Goal: Task Accomplishment & Management: Manage account settings

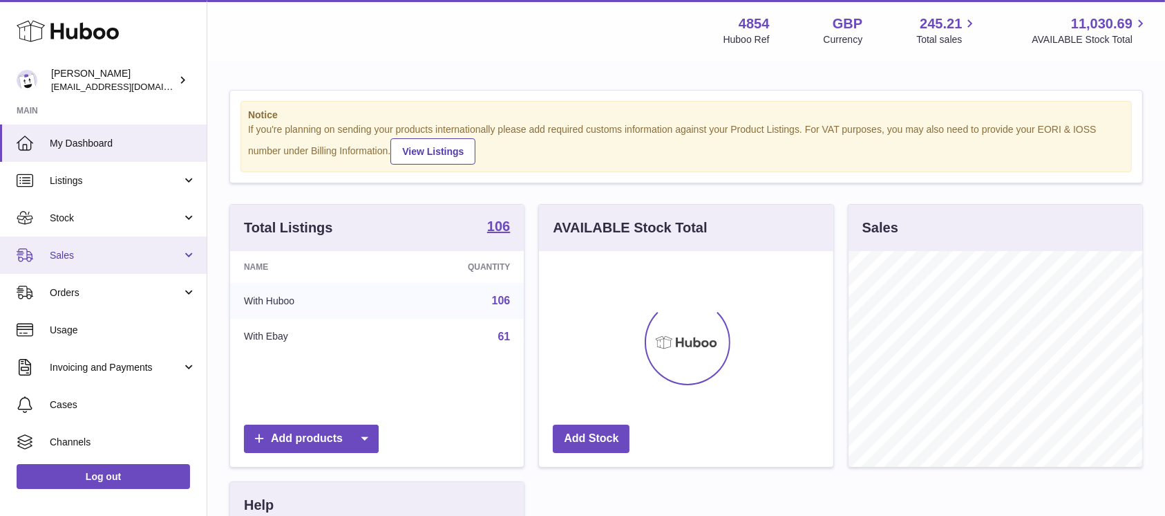
click at [116, 250] on span "Sales" at bounding box center [116, 255] width 132 height 13
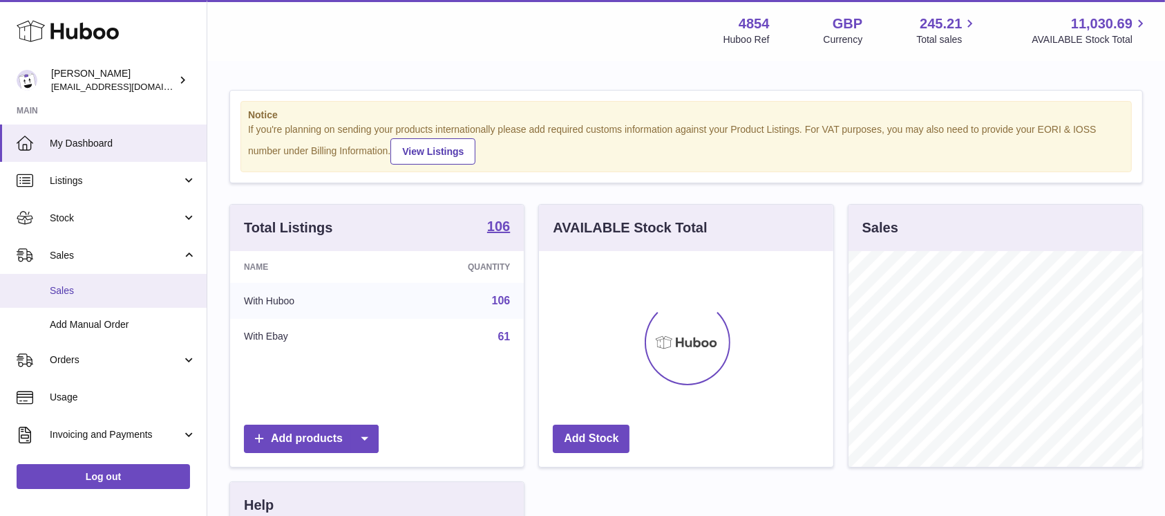
click at [115, 285] on span "Sales" at bounding box center [123, 290] width 147 height 13
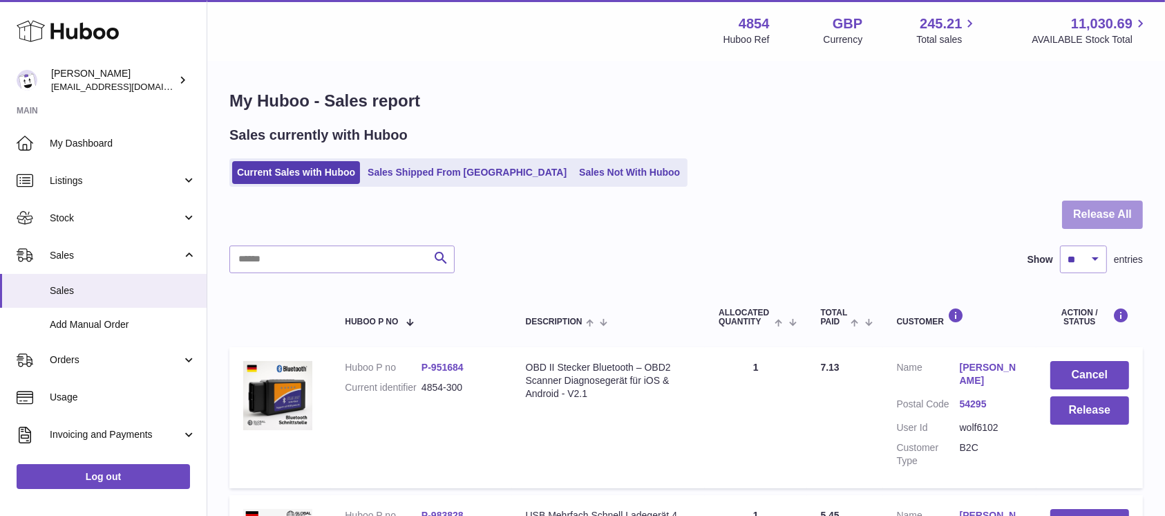
click at [1123, 218] on button "Release All" at bounding box center [1102, 214] width 81 height 28
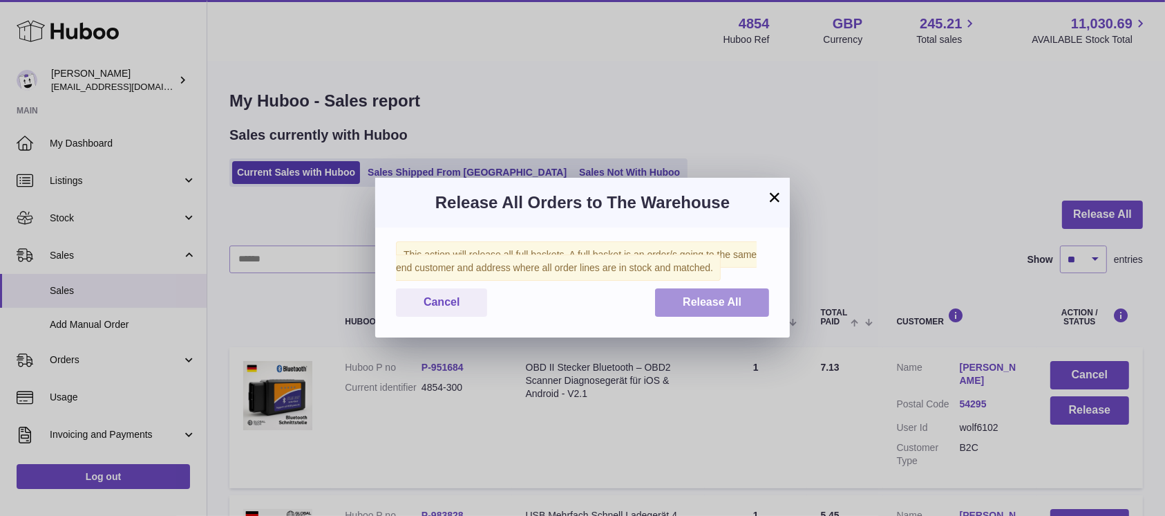
click at [713, 303] on span "Release All" at bounding box center [712, 302] width 59 height 12
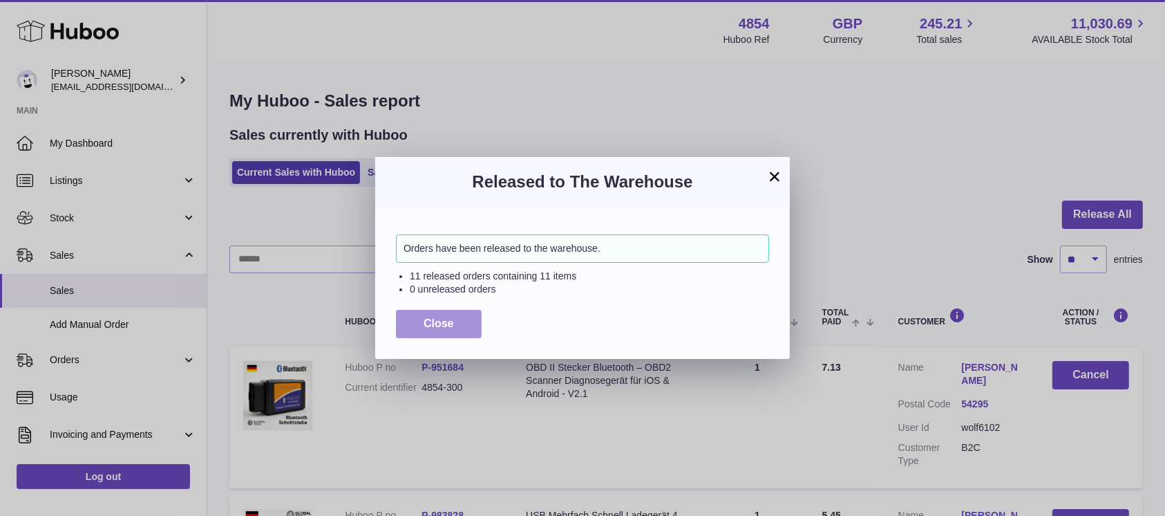
click at [422, 323] on button "Close" at bounding box center [439, 324] width 86 height 28
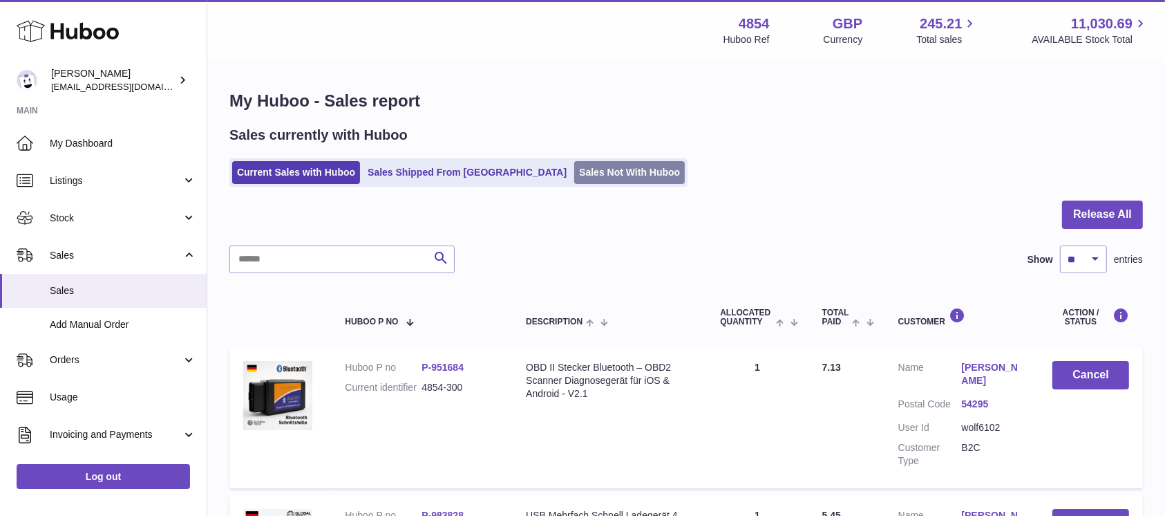
click at [574, 171] on link "Sales Not With Huboo" at bounding box center [629, 172] width 111 height 23
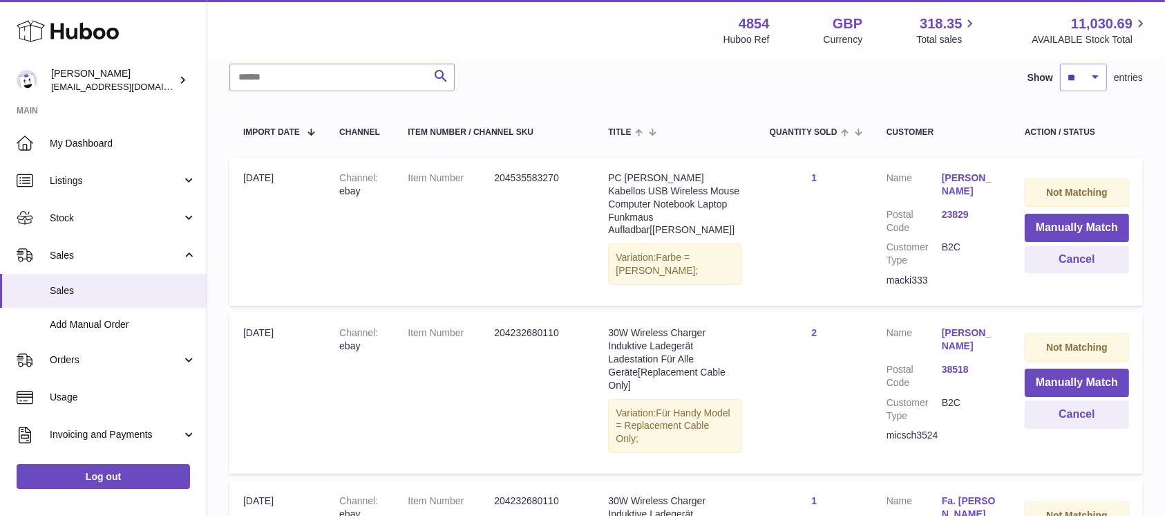
scroll to position [184, 0]
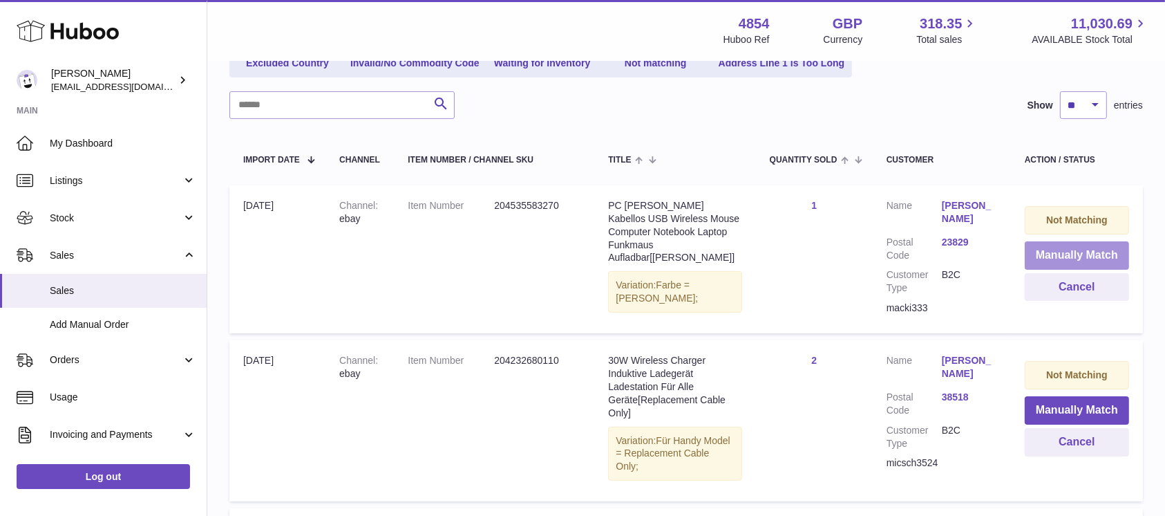
click at [1071, 252] on button "Manually Match" at bounding box center [1077, 255] width 104 height 28
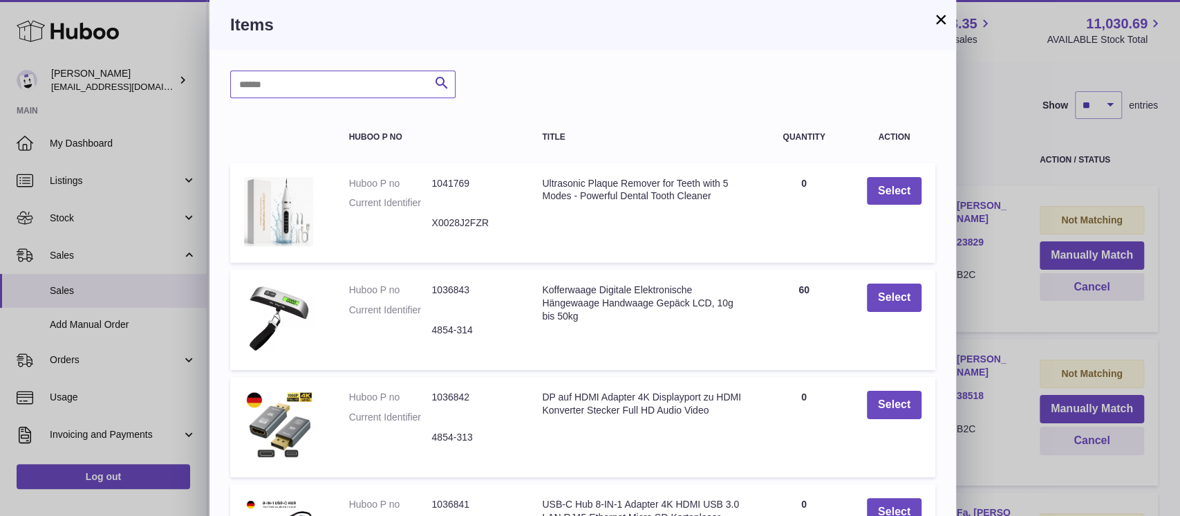
click at [379, 87] on input "text" at bounding box center [342, 85] width 225 height 28
type input "*****"
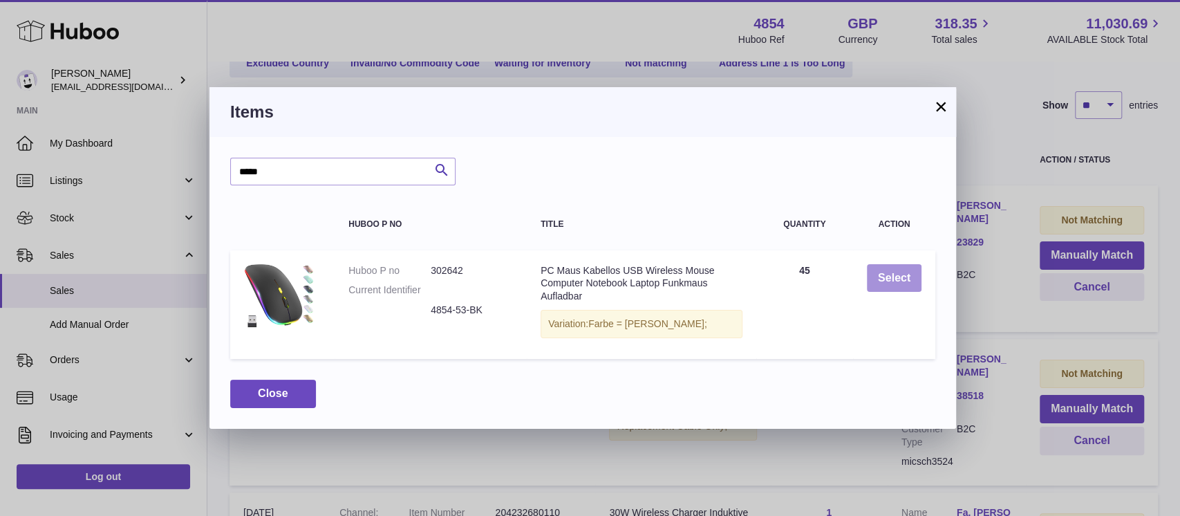
click at [894, 270] on button "Select" at bounding box center [894, 278] width 55 height 28
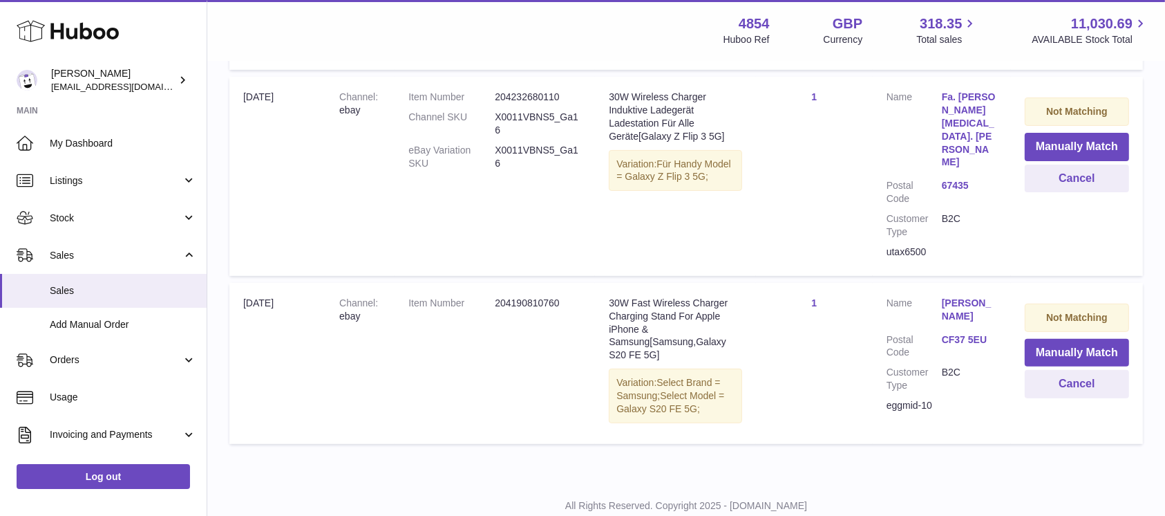
scroll to position [368, 0]
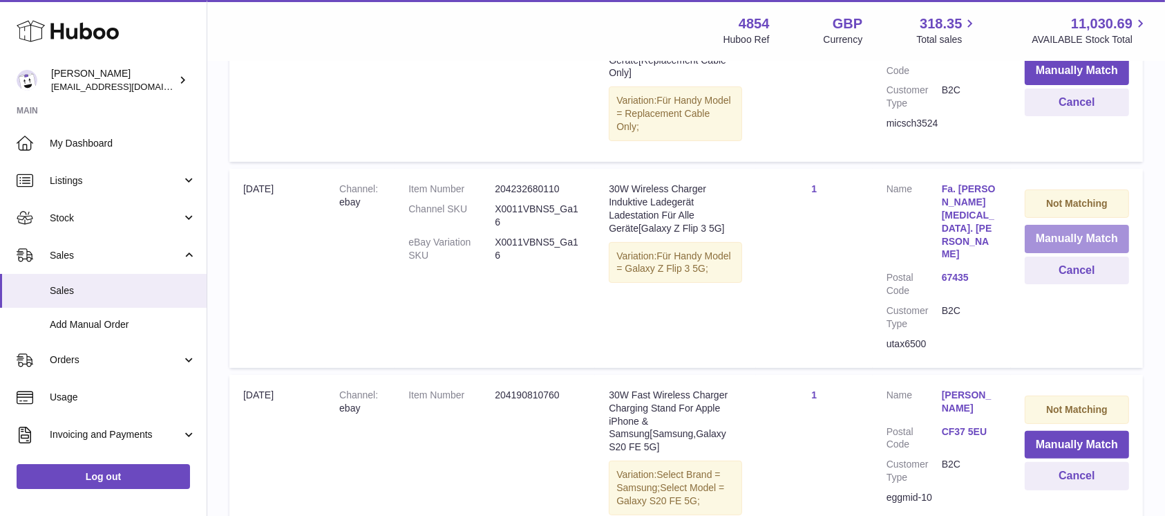
click at [1056, 233] on button "Manually Match" at bounding box center [1077, 239] width 104 height 28
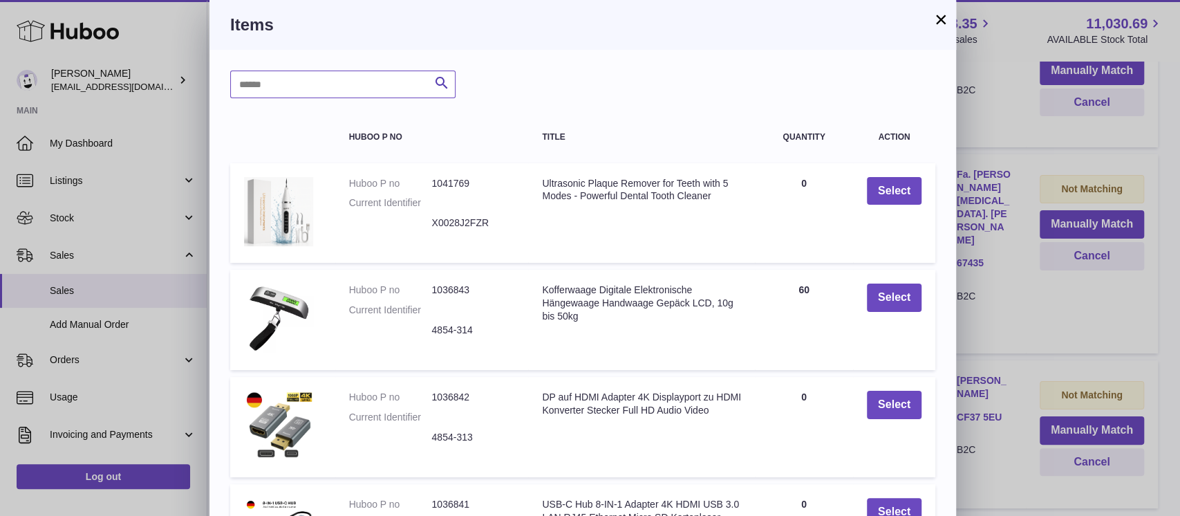
click at [316, 80] on input "text" at bounding box center [342, 85] width 225 height 28
type input "****"
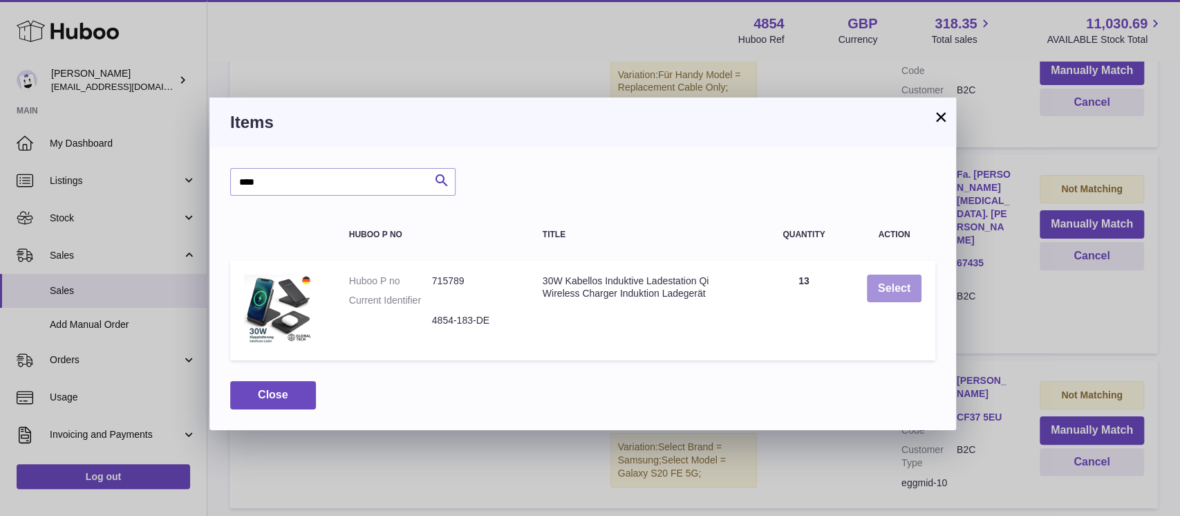
click at [911, 279] on button "Select" at bounding box center [894, 288] width 55 height 28
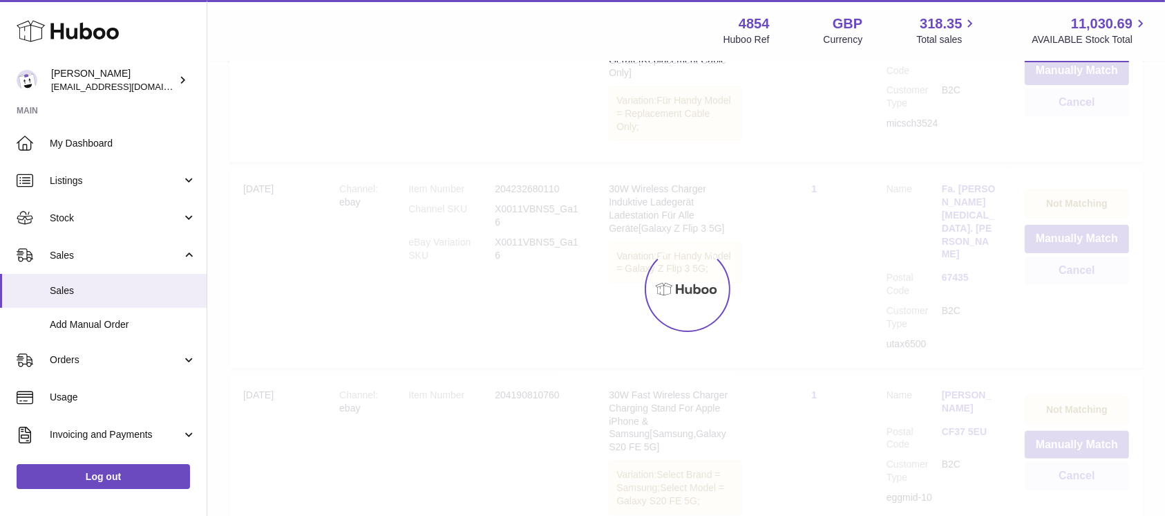
scroll to position [298, 0]
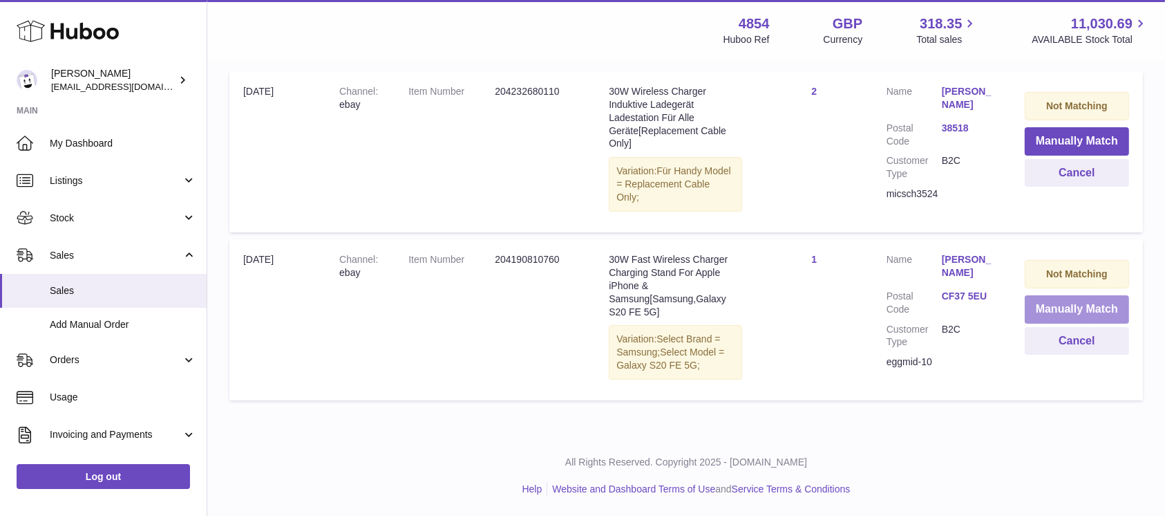
click at [1059, 301] on button "Manually Match" at bounding box center [1077, 309] width 104 height 28
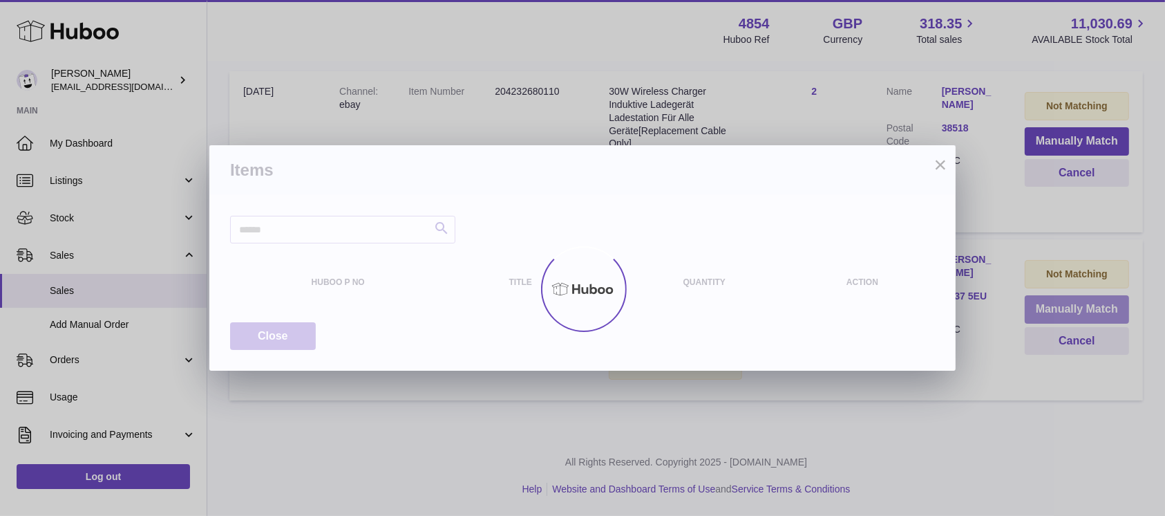
scroll to position [270, 0]
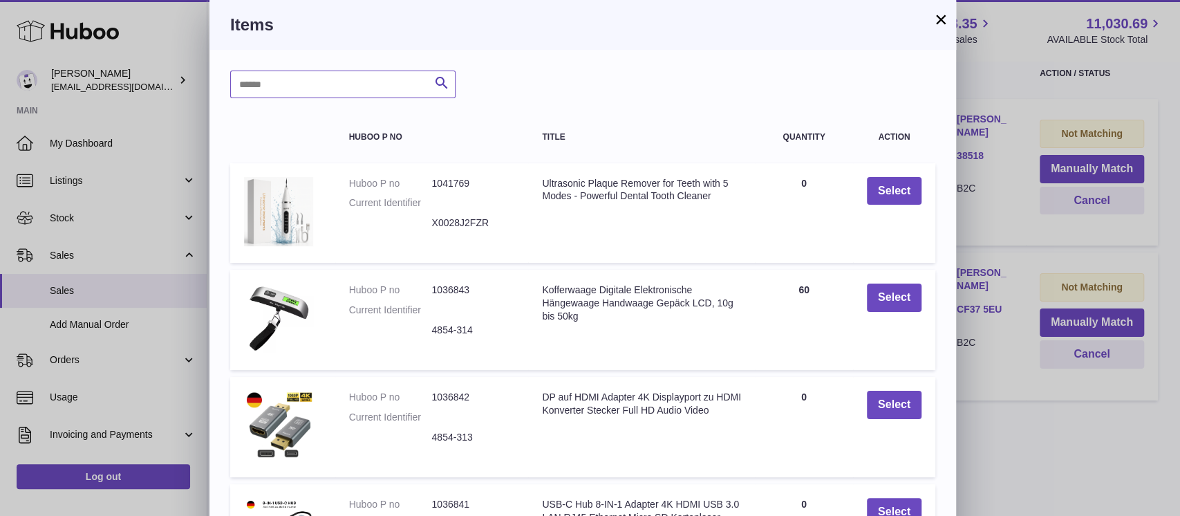
click at [268, 87] on input "text" at bounding box center [342, 85] width 225 height 28
type input "*****"
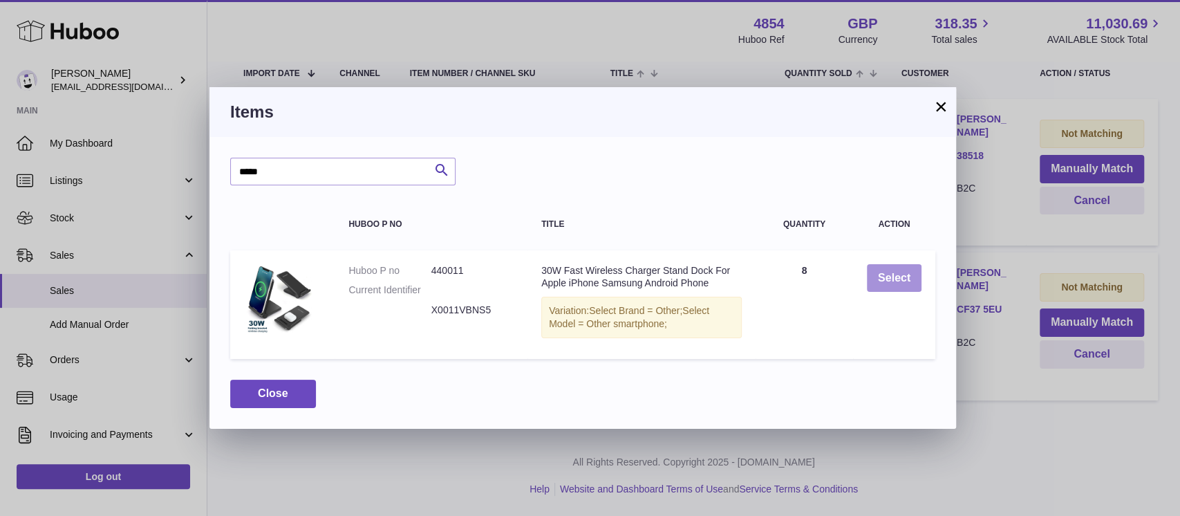
click at [874, 272] on button "Select" at bounding box center [894, 278] width 55 height 28
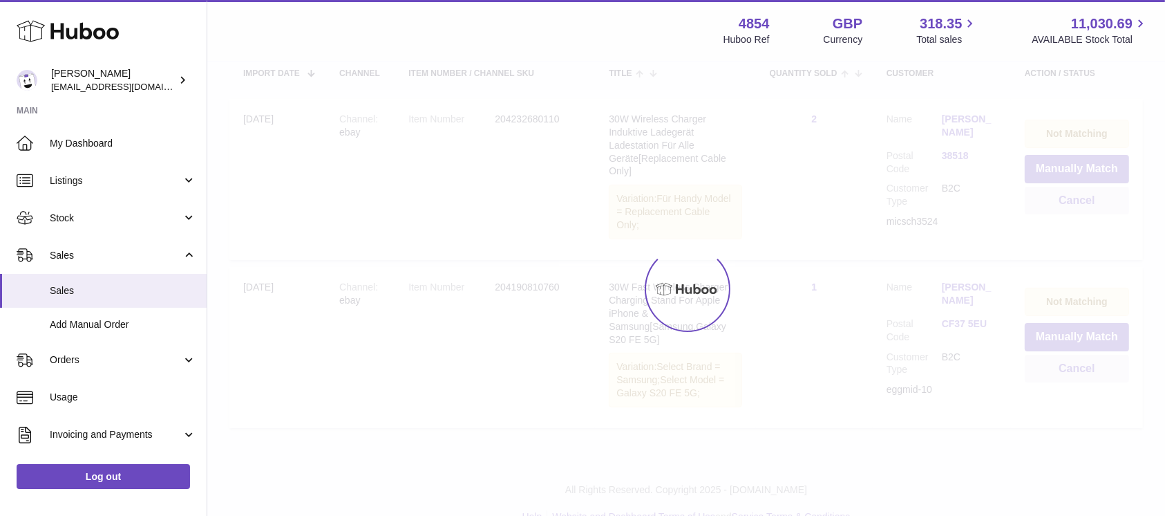
scroll to position [130, 0]
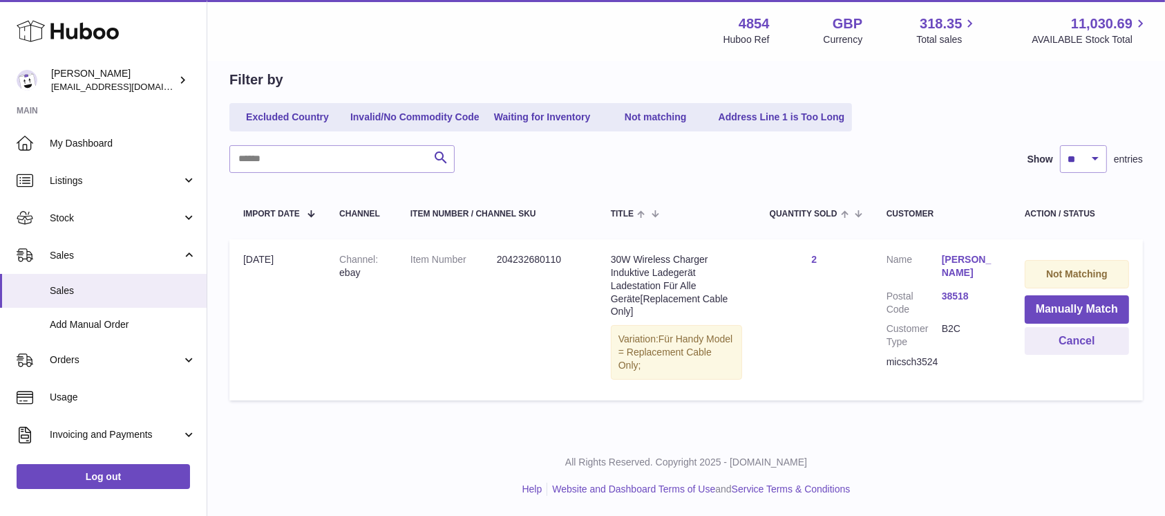
click at [929, 358] on div "micsch3524" at bounding box center [942, 361] width 111 height 13
click at [929, 359] on div "micsch3524" at bounding box center [942, 361] width 111 height 13
copy div "micsch3524"
click at [1062, 335] on button "Cancel" at bounding box center [1077, 341] width 104 height 28
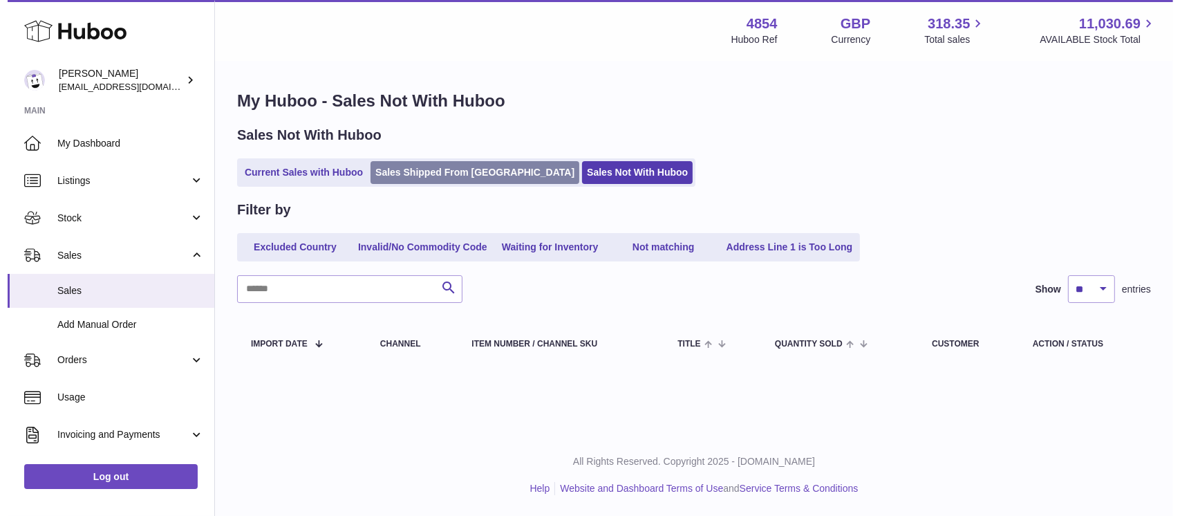
scroll to position [0, 0]
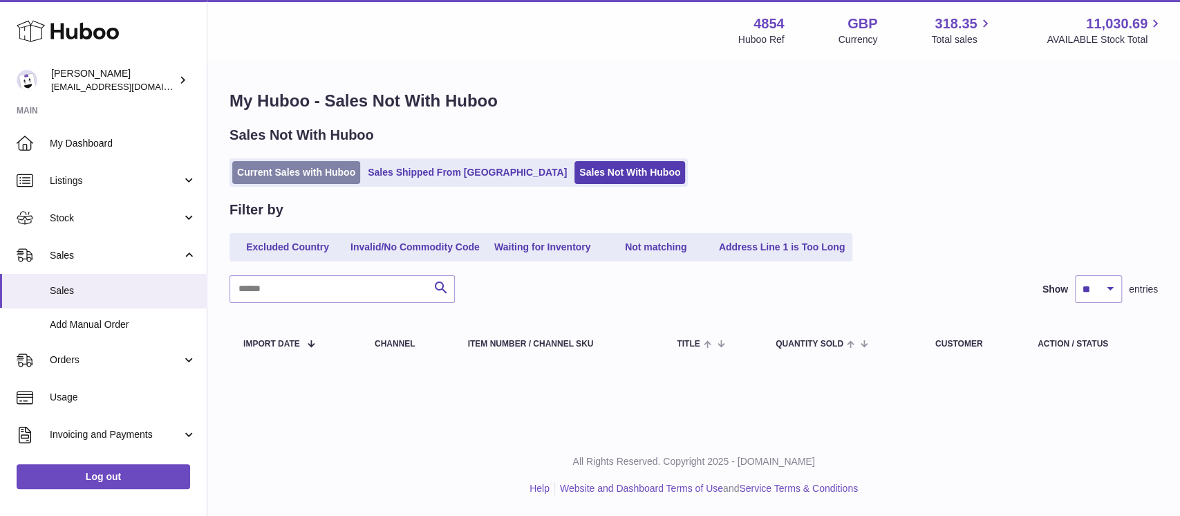
click at [298, 169] on link "Current Sales with Huboo" at bounding box center [296, 172] width 128 height 23
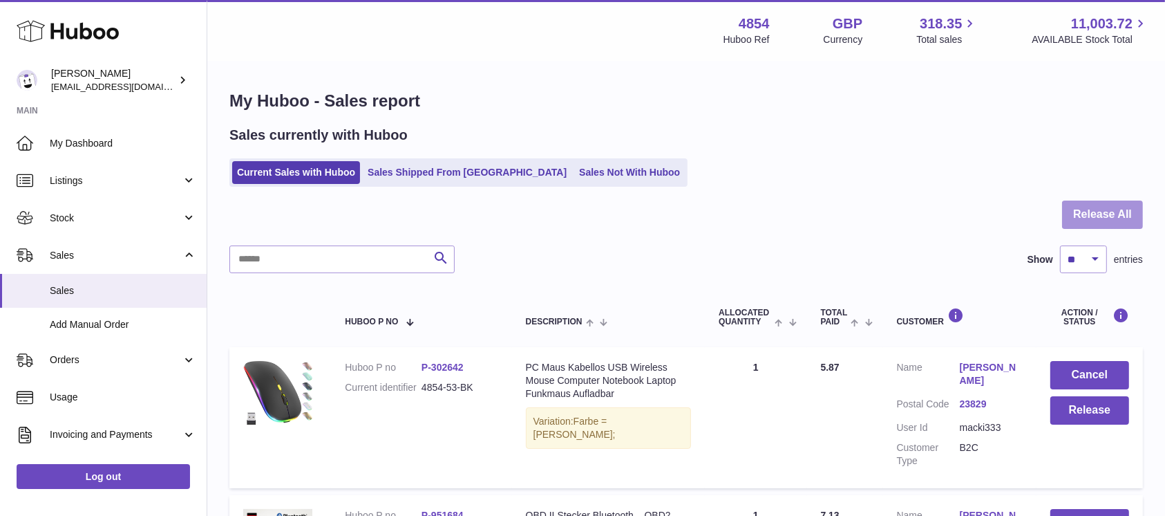
click at [1099, 207] on button "Release All" at bounding box center [1102, 214] width 81 height 28
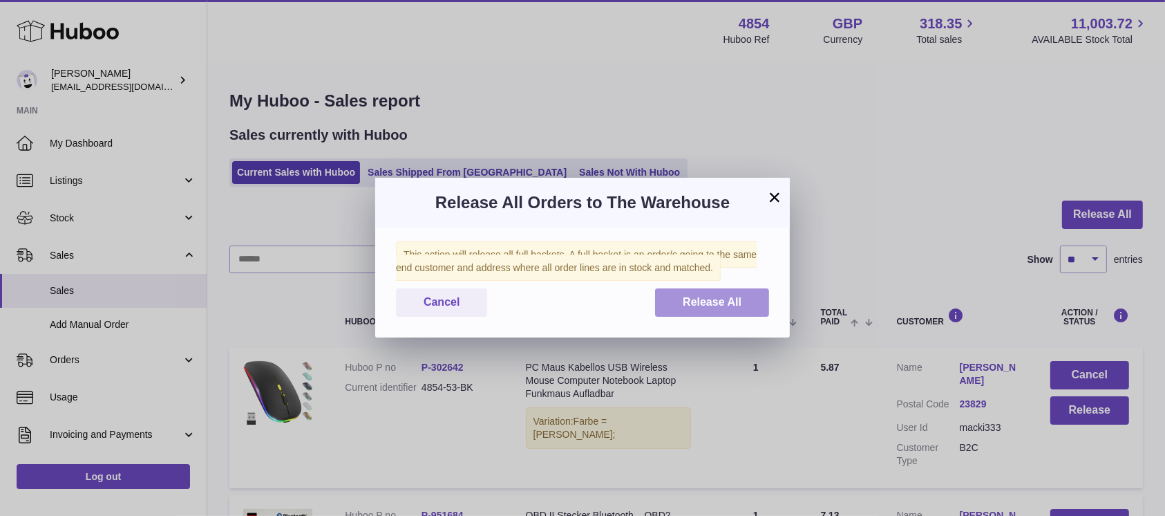
click at [752, 292] on button "Release All" at bounding box center [712, 302] width 114 height 28
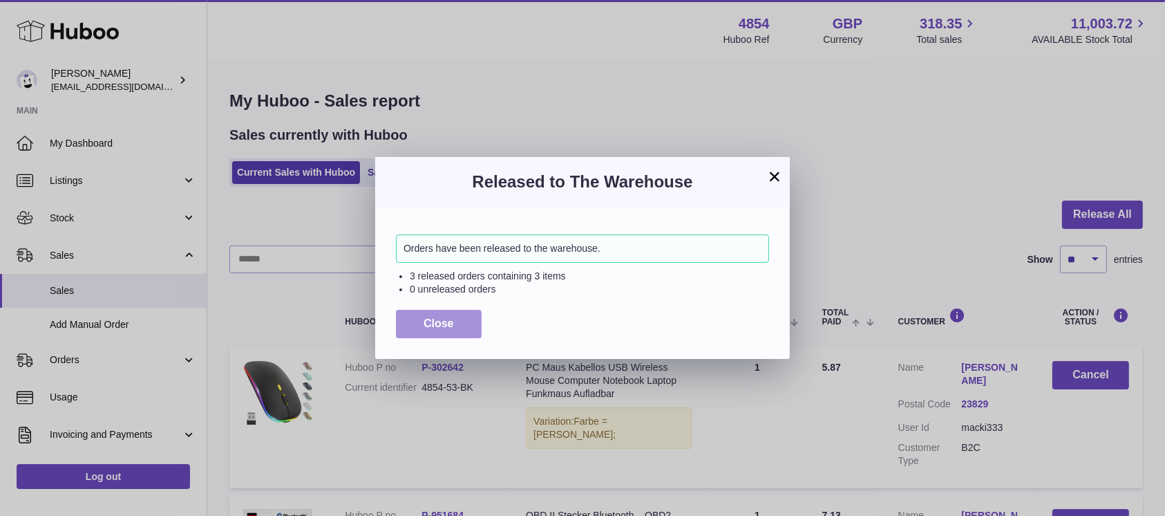
click at [456, 315] on button "Close" at bounding box center [439, 324] width 86 height 28
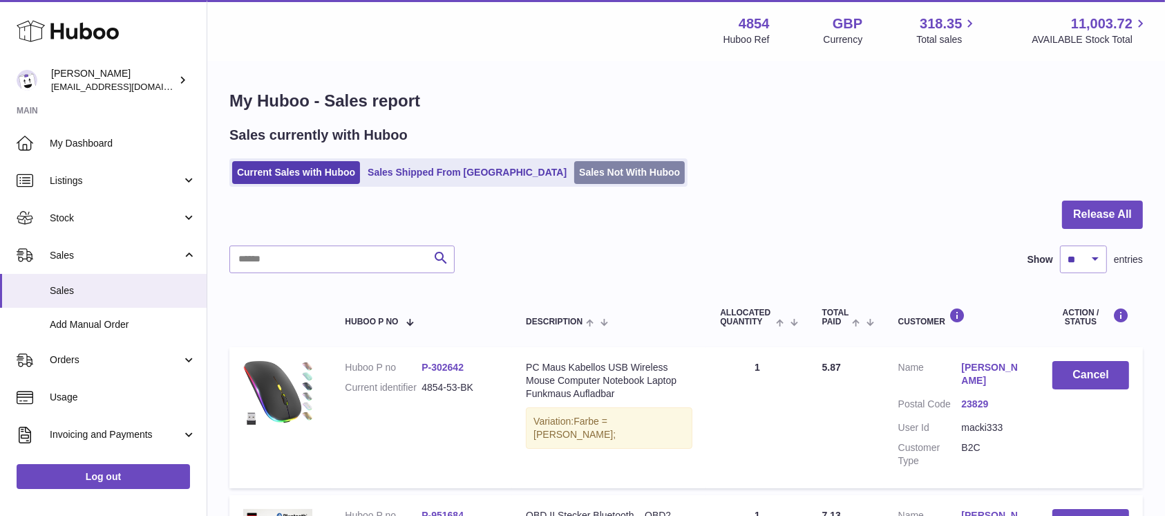
click at [597, 170] on link "Sales Not With Huboo" at bounding box center [629, 172] width 111 height 23
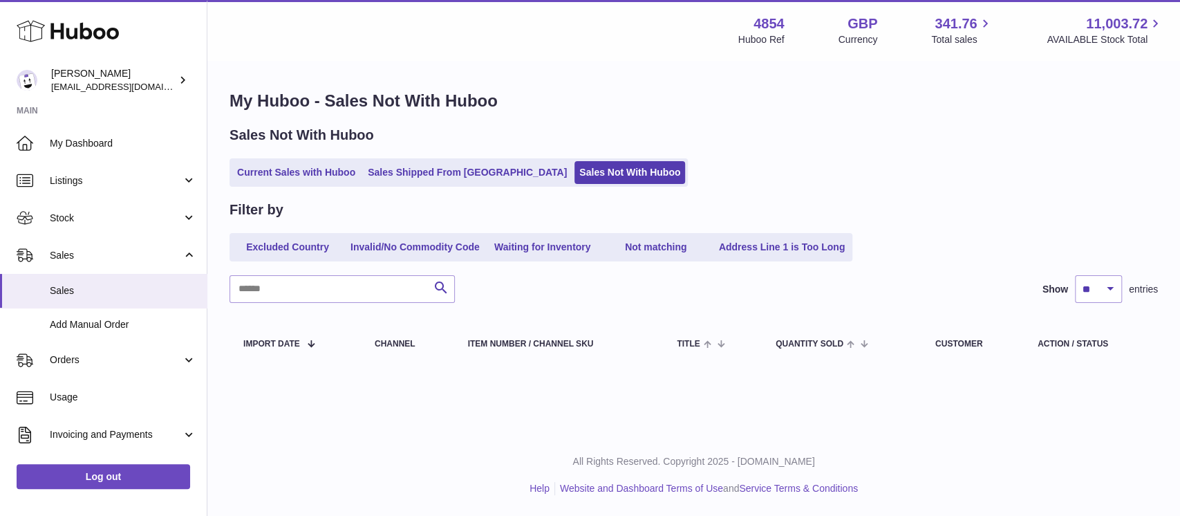
drag, startPoint x: 328, startPoint y: 178, endPoint x: 357, endPoint y: 159, distance: 33.9
click at [328, 178] on link "Current Sales with Huboo" at bounding box center [296, 172] width 128 height 23
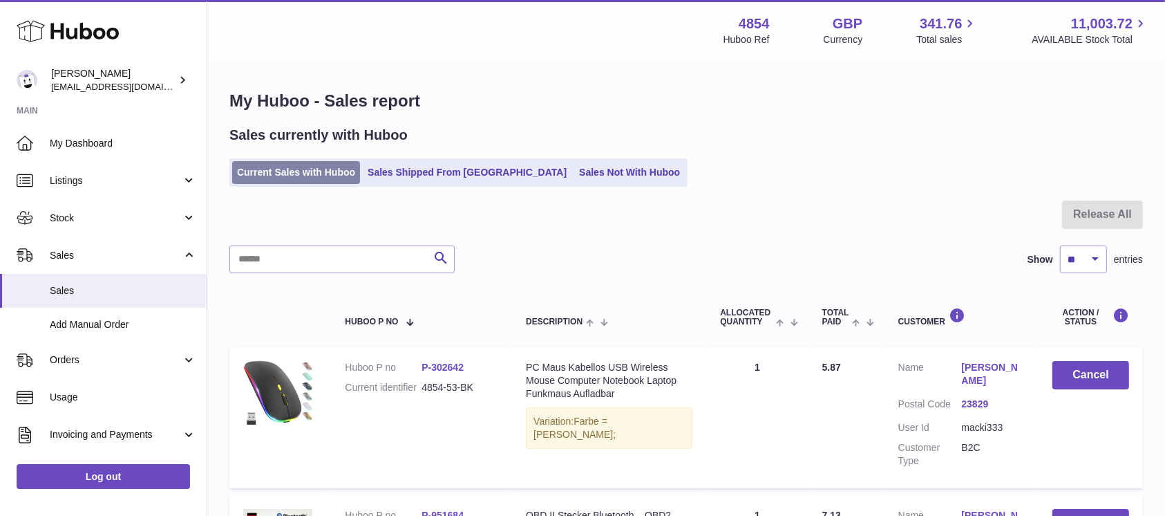
click at [316, 172] on link "Current Sales with Huboo" at bounding box center [296, 172] width 128 height 23
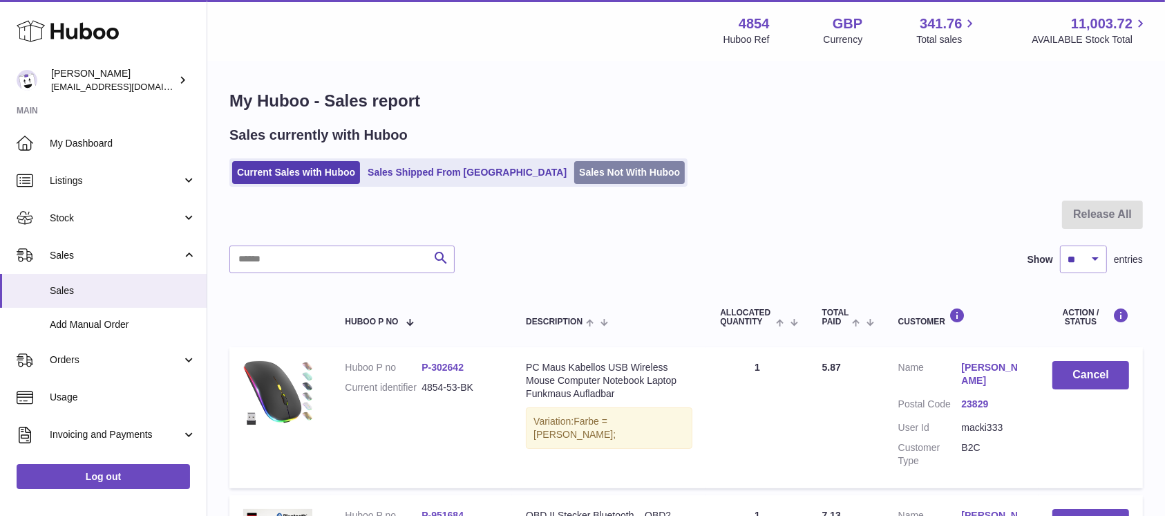
click at [586, 178] on link "Sales Not With Huboo" at bounding box center [629, 172] width 111 height 23
